Goal: Check status: Check status

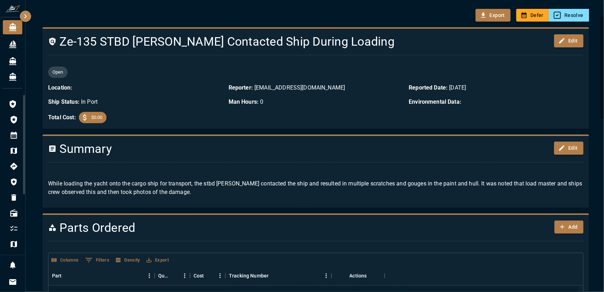
scroll to position [71, 0]
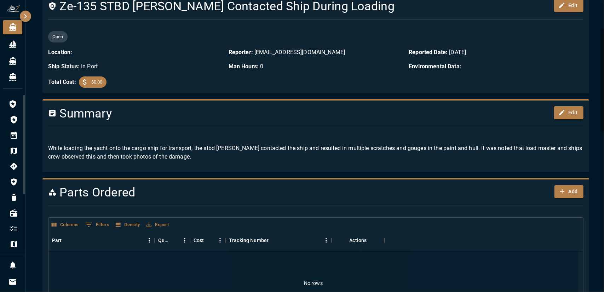
click at [467, 81] on div "Open Location: Reporter: [EMAIL_ADDRESS][DOMAIN_NAME] Reported Date: [DATE] Shi…" at bounding box center [312, 56] width 541 height 62
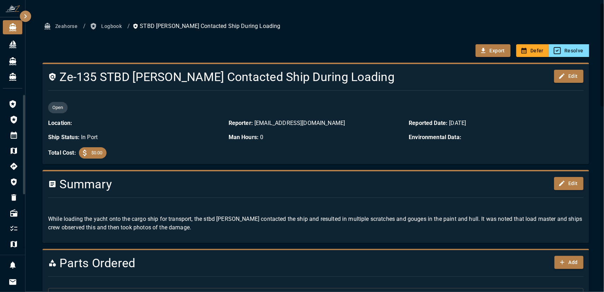
click at [98, 27] on span "button" at bounding box center [94, 26] width 8 height 7
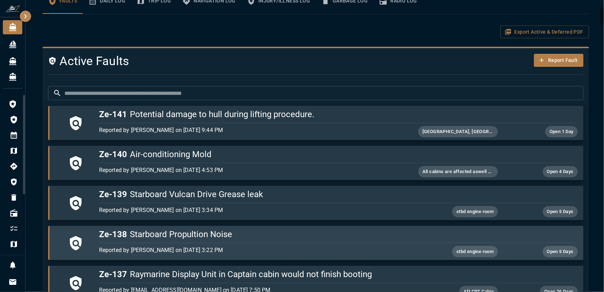
scroll to position [106, 0]
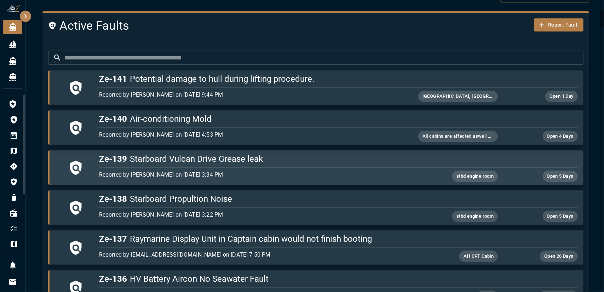
click at [258, 172] on p "Reported by [PERSON_NAME] on [DATE] 3:34 PM" at bounding box center [258, 175] width 319 height 8
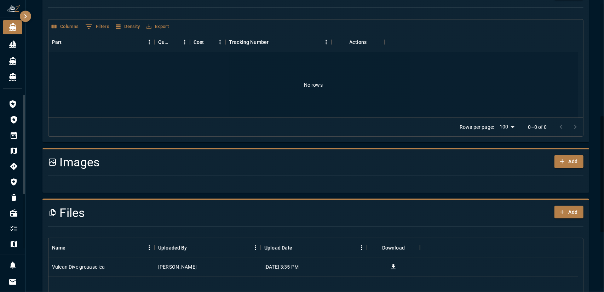
scroll to position [354, 0]
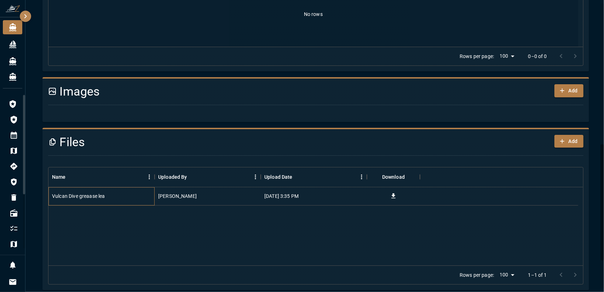
click at [119, 199] on div "Vulcan Dive greaase lea" at bounding box center [102, 196] width 106 height 18
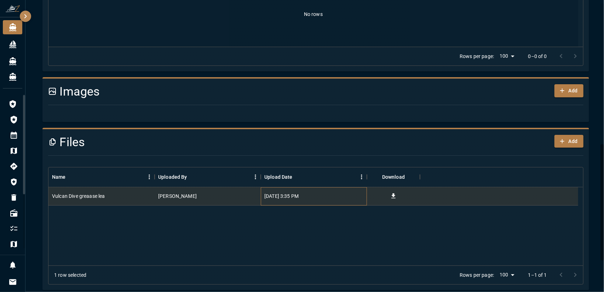
click at [268, 198] on div "[DATE] 3:35 PM" at bounding box center [281, 196] width 34 height 7
click at [443, 198] on div at bounding box center [499, 196] width 158 height 18
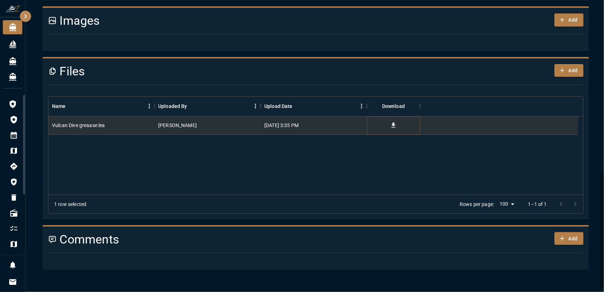
click at [394, 127] on icon "Download" at bounding box center [393, 125] width 7 height 7
click at [224, 179] on div "Vulcan Dive greaase [PERSON_NAME] [DATE] 3:35 PM" at bounding box center [316, 155] width 535 height 78
drag, startPoint x: 135, startPoint y: 124, endPoint x: 99, endPoint y: 170, distance: 58.8
click at [99, 170] on div "Vulcan Dive greaase [PERSON_NAME] [DATE] 3:35 PM" at bounding box center [316, 155] width 535 height 78
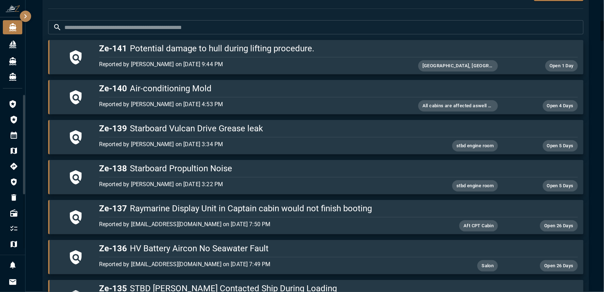
scroll to position [248, 0]
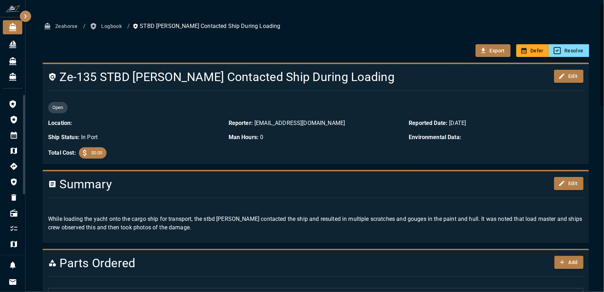
click at [112, 24] on button "Logbook" at bounding box center [107, 26] width 36 height 13
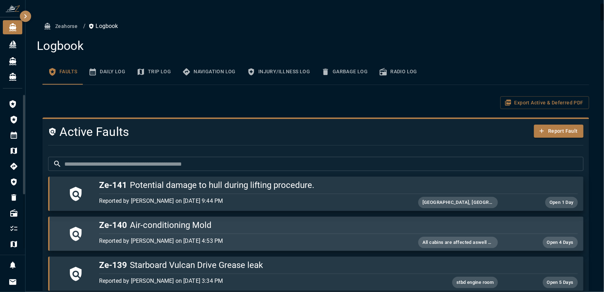
scroll to position [71, 0]
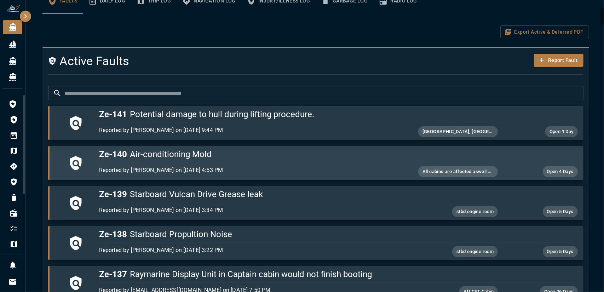
click at [272, 167] on p "Reported by [PERSON_NAME] on [DATE] 4:53 PM" at bounding box center [258, 170] width 319 height 8
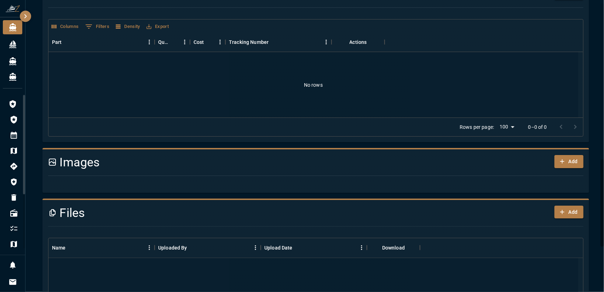
scroll to position [489, 0]
